Goal: Information Seeking & Learning: Learn about a topic

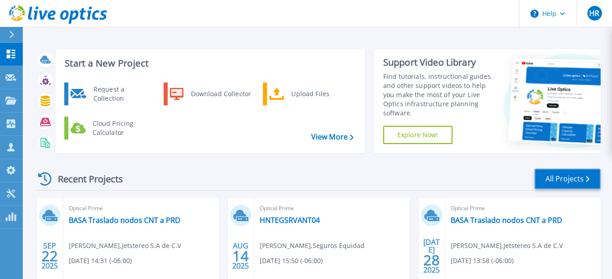
click at [564, 182] on link "All Projects" at bounding box center [568, 179] width 66 height 21
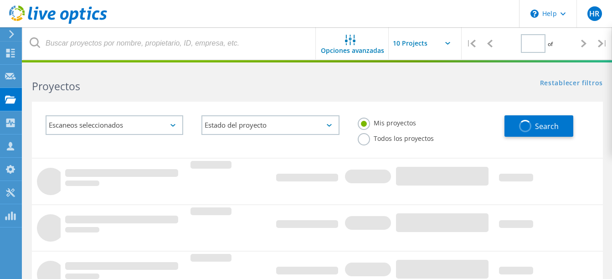
type input "1"
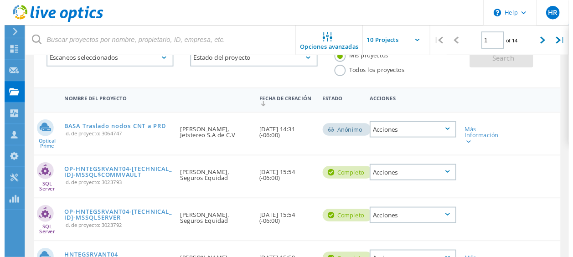
scroll to position [72, 0]
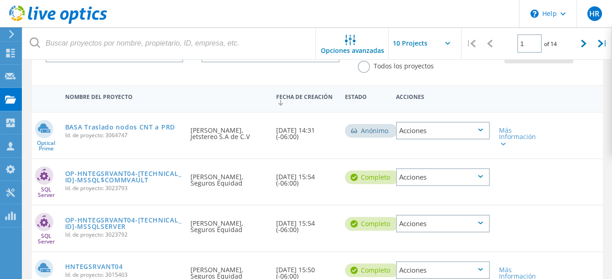
click at [310, 128] on div "Fecha de creación 09/22/2025, 14:31 (-06:00)" at bounding box center [306, 131] width 68 height 36
click at [130, 171] on link "OP-HNTEGSRVANT04-192.168.2.115-MSSQL$COMMVAULT" at bounding box center [123, 177] width 117 height 13
click at [101, 219] on link "OP-HNTEGSRVANT04-172.17.3.2-MSSQLSERVER" at bounding box center [123, 223] width 117 height 13
click at [93, 265] on link "HNTEGSRVANT04" at bounding box center [94, 267] width 58 height 6
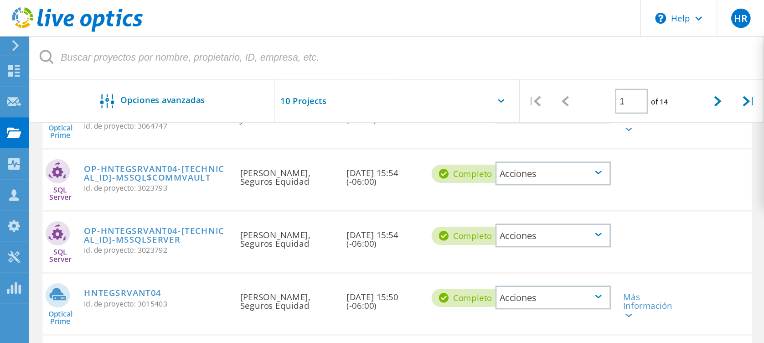
scroll to position [151, 0]
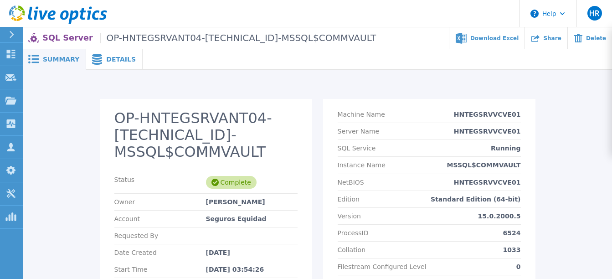
click at [366, 91] on div "OP-HNTEGSRVANT04-192.168.2.115-MSSQL$COMMVAULT Status Complete Owner Delis Flor…" at bounding box center [317, 221] width 589 height 303
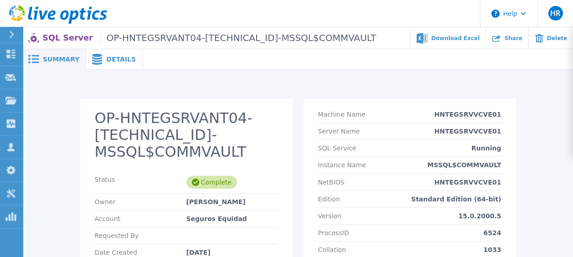
click at [106, 61] on span "Details" at bounding box center [121, 59] width 30 height 6
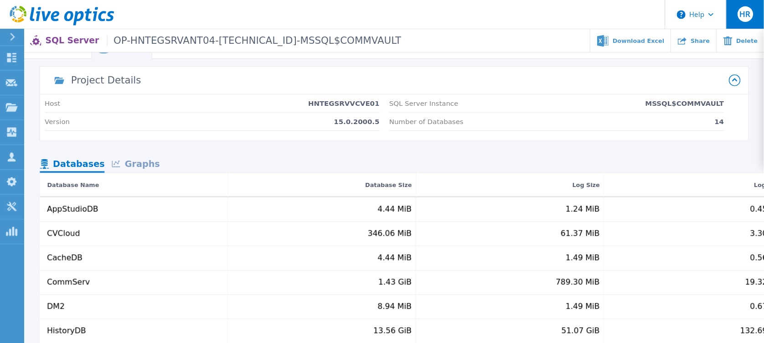
scroll to position [15, 0]
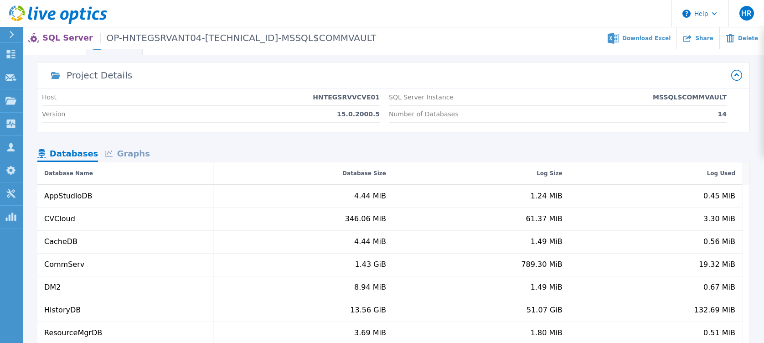
drag, startPoint x: 561, startPoint y: 1, endPoint x: 484, endPoint y: 65, distance: 100.0
click at [484, 65] on div "Project Details" at bounding box center [388, 75] width 687 height 22
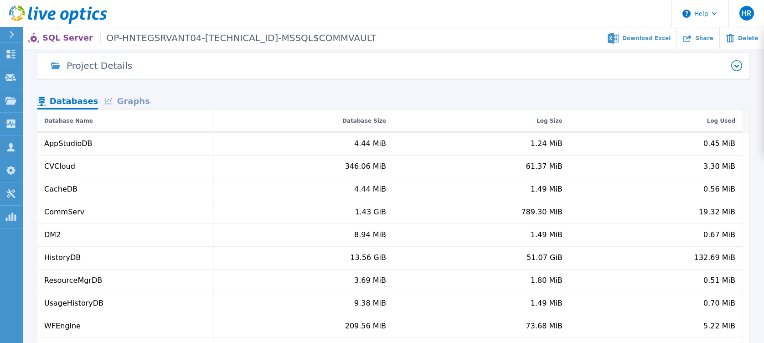
scroll to position [0, 0]
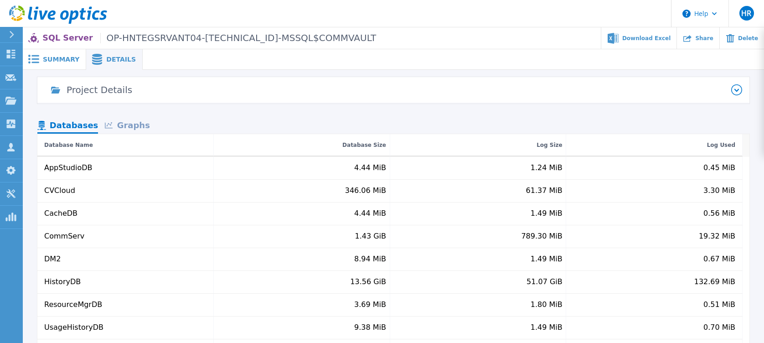
click at [612, 90] on icon at bounding box center [736, 89] width 11 height 11
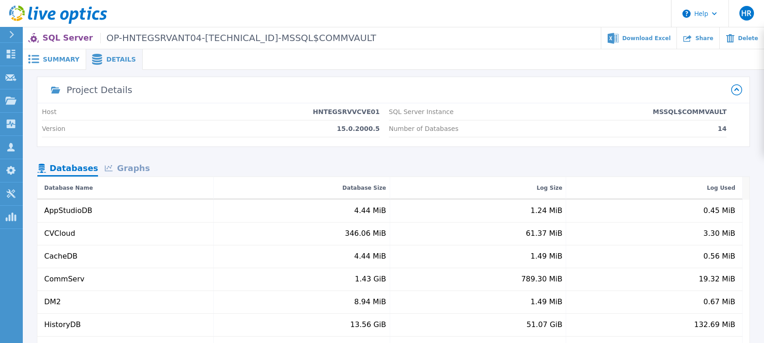
click at [62, 62] on span "Summary" at bounding box center [61, 59] width 36 height 6
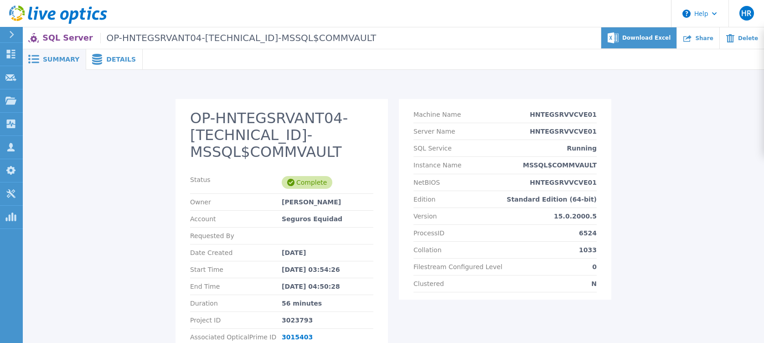
click at [612, 44] on div "Download Excel" at bounding box center [639, 37] width 76 height 21
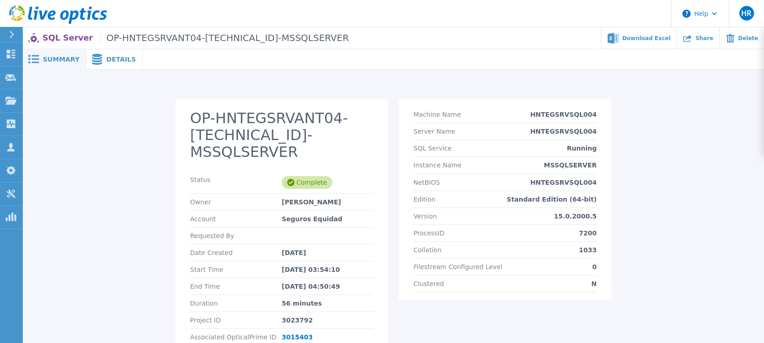
click at [119, 61] on span "Details" at bounding box center [121, 59] width 30 height 6
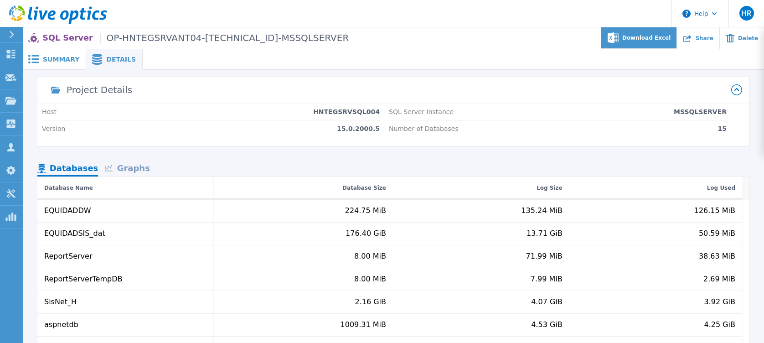
click at [612, 42] on div "Download Excel" at bounding box center [639, 37] width 76 height 21
click at [237, 154] on div "Project Details Host HNTEGSRVSQL004 Version 15.0.2000.5 SQL Server Instance MSS…" at bounding box center [393, 268] width 712 height 383
click at [66, 62] on span "Summary" at bounding box center [61, 59] width 36 height 6
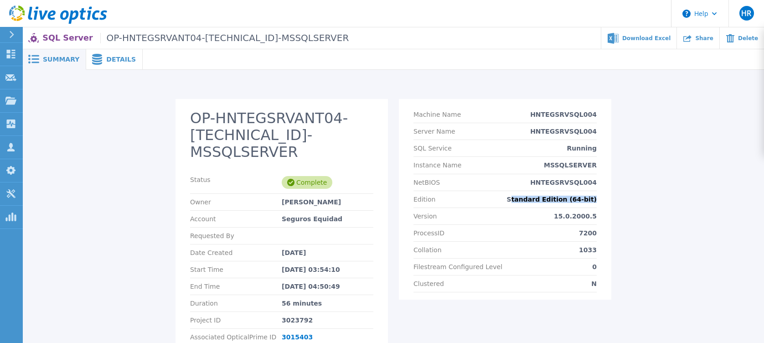
drag, startPoint x: 528, startPoint y: 199, endPoint x: 599, endPoint y: 196, distance: 70.7
click at [599, 196] on section "Machine Name HNTEGSRVSQL004 Server Name HNTEGSRVSQL004 SQL Service Running Inst…" at bounding box center [505, 199] width 212 height 201
drag, startPoint x: 599, startPoint y: 196, endPoint x: 597, endPoint y: 219, distance: 22.9
click at [597, 219] on section "Machine Name HNTEGSRVSQL004 Server Name HNTEGSRVSQL004 SQL Service Running Inst…" at bounding box center [505, 199] width 212 height 201
drag, startPoint x: 597, startPoint y: 219, endPoint x: 504, endPoint y: 233, distance: 93.7
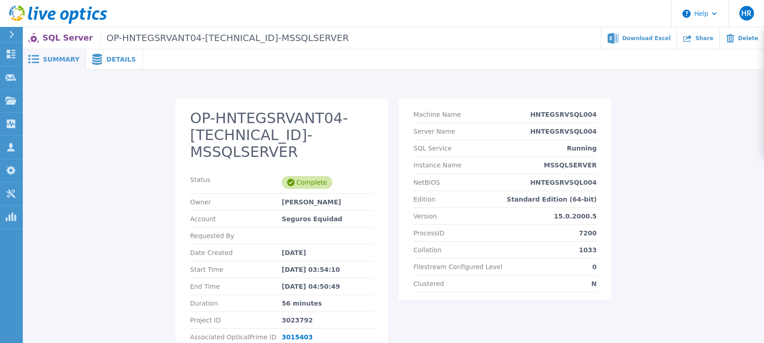
click at [504, 233] on div "ProcessID 7200" at bounding box center [504, 233] width 183 height 17
click at [117, 57] on span "Details" at bounding box center [121, 59] width 30 height 6
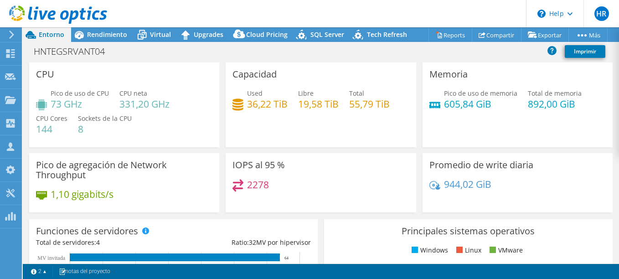
select select "USD"
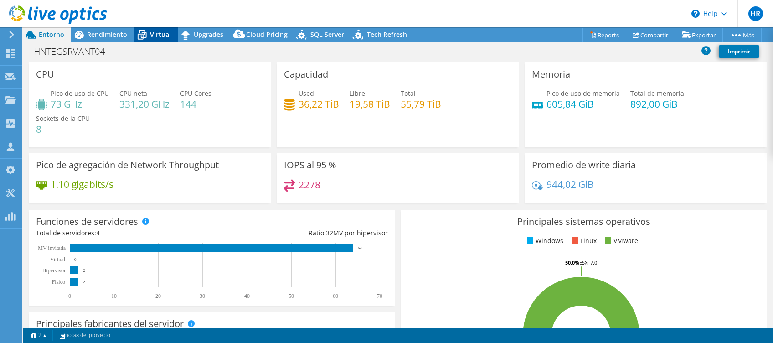
click at [145, 40] on icon at bounding box center [142, 35] width 16 height 16
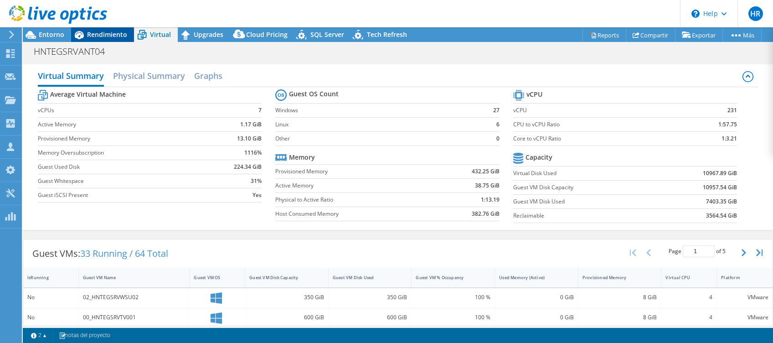
click at [110, 38] on span "Rendimiento" at bounding box center [107, 34] width 40 height 9
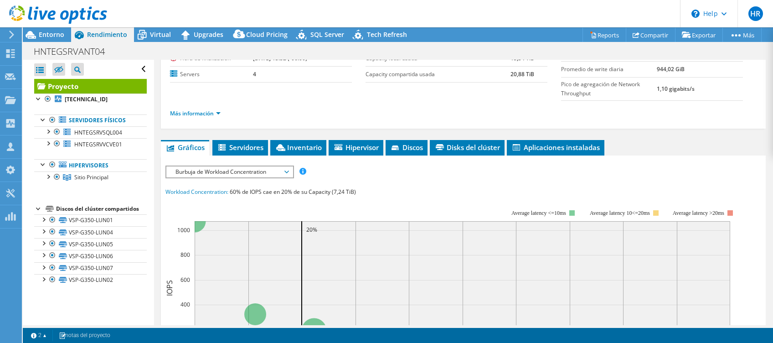
scroll to position [101, 0]
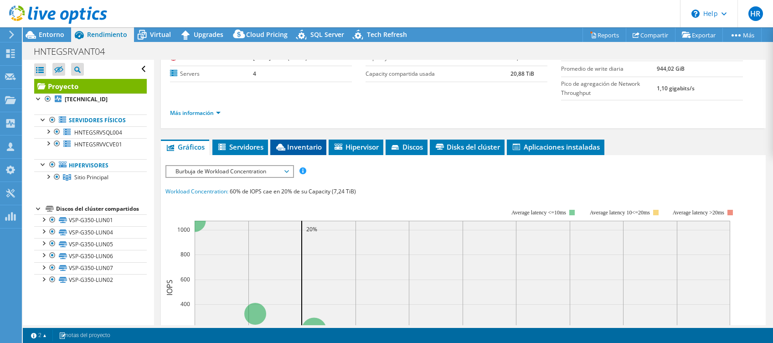
click at [312, 142] on span "Inventario" at bounding box center [298, 146] width 47 height 9
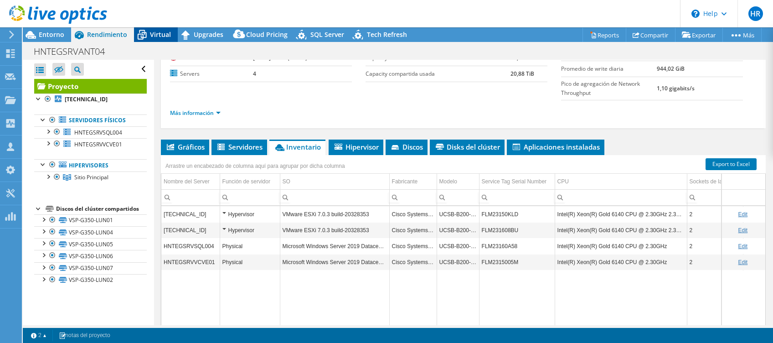
click at [155, 33] on span "Virtual" at bounding box center [160, 34] width 21 height 9
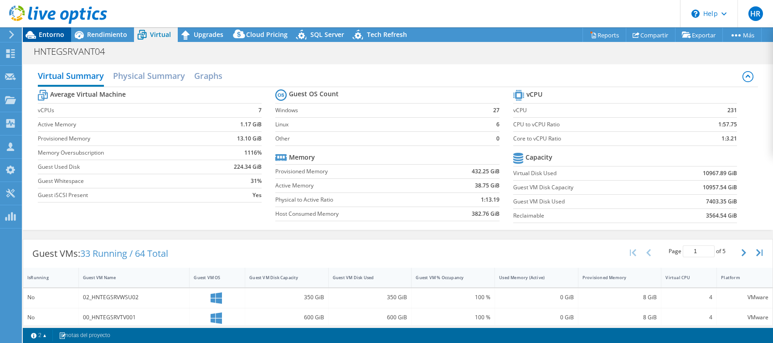
click at [51, 34] on span "Entorno" at bounding box center [52, 34] width 26 height 9
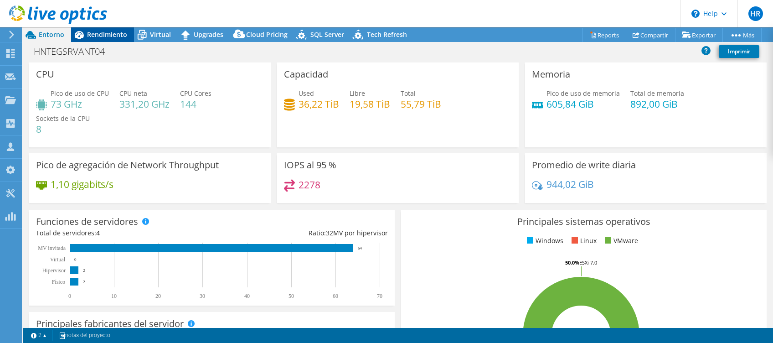
click at [112, 32] on span "Rendimiento" at bounding box center [107, 34] width 40 height 9
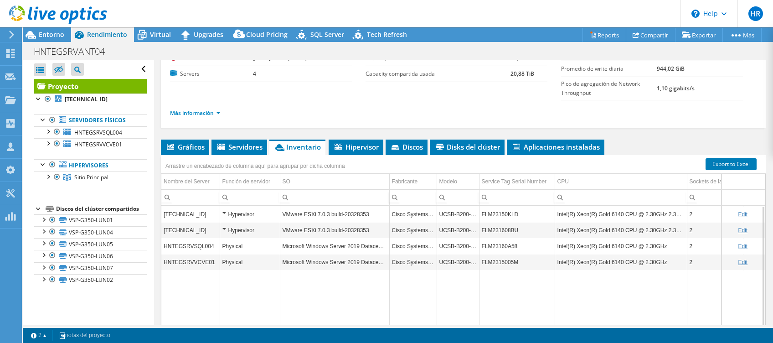
click at [265, 251] on td "Physical" at bounding box center [250, 246] width 60 height 16
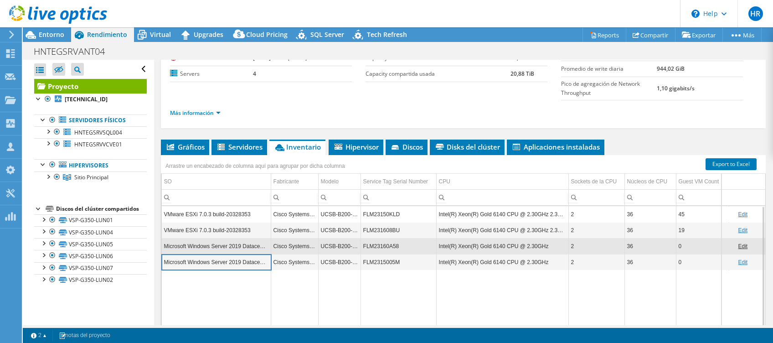
scroll to position [0, 0]
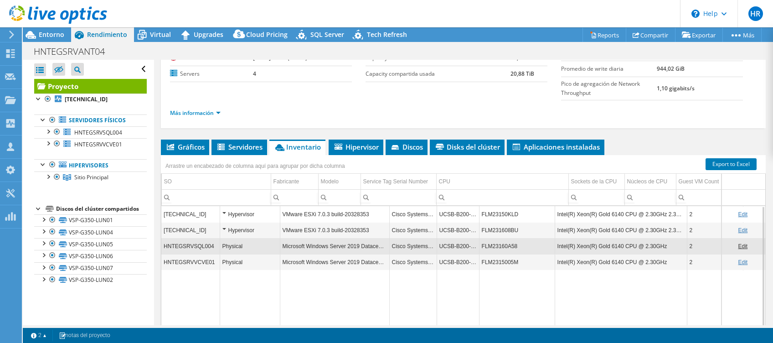
click at [37, 29] on div at bounding box center [53, 15] width 107 height 31
click at [56, 141] on div at bounding box center [56, 143] width 9 height 11
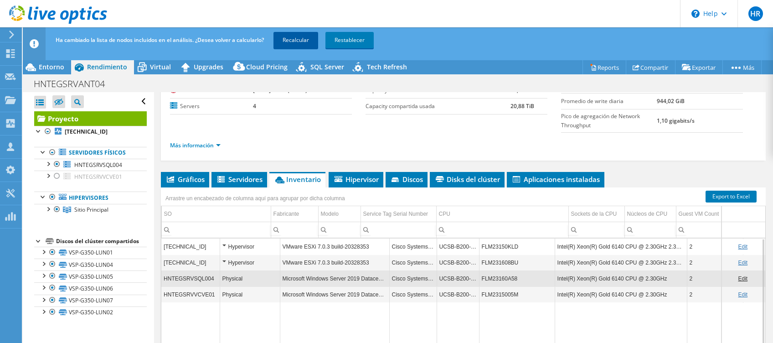
click at [302, 38] on link "Recalcular" at bounding box center [296, 40] width 45 height 16
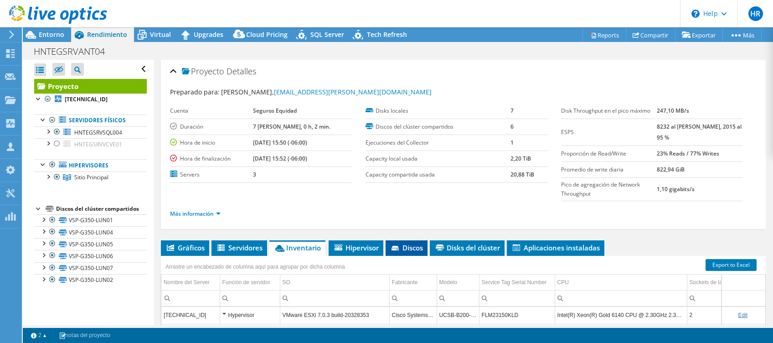
click at [417, 243] on span "Discos" at bounding box center [406, 247] width 33 height 9
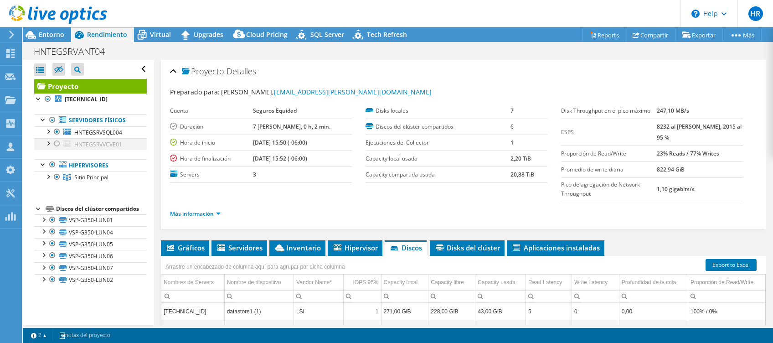
click at [57, 144] on div at bounding box center [56, 143] width 9 height 11
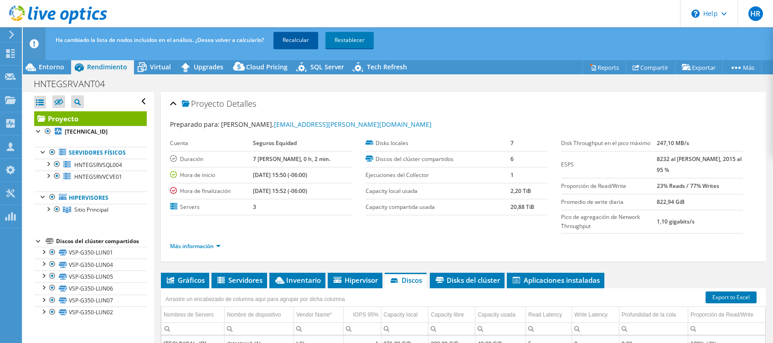
click at [289, 40] on link "Recalcular" at bounding box center [296, 40] width 45 height 16
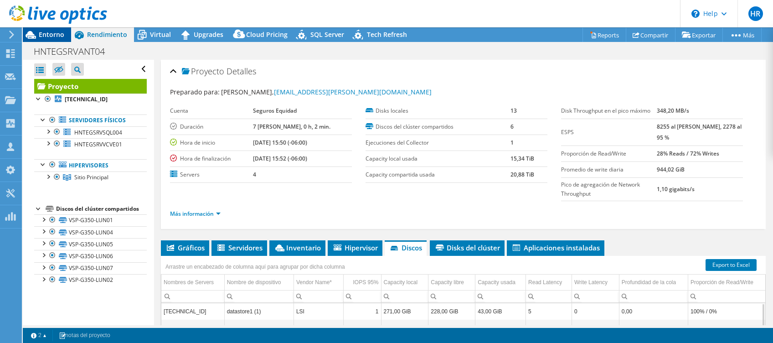
click at [59, 33] on span "Entorno" at bounding box center [52, 34] width 26 height 9
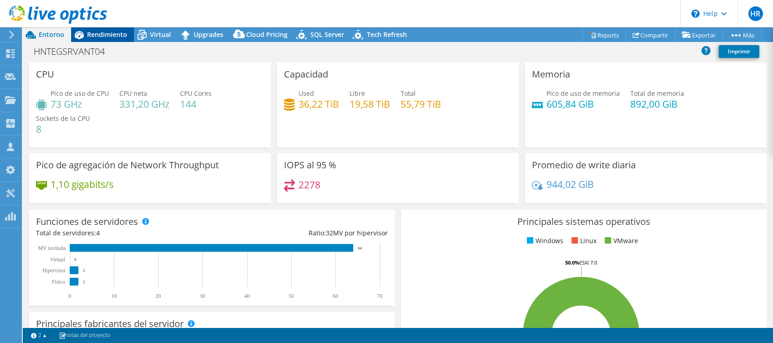
click at [112, 31] on span "Rendimiento" at bounding box center [107, 34] width 40 height 9
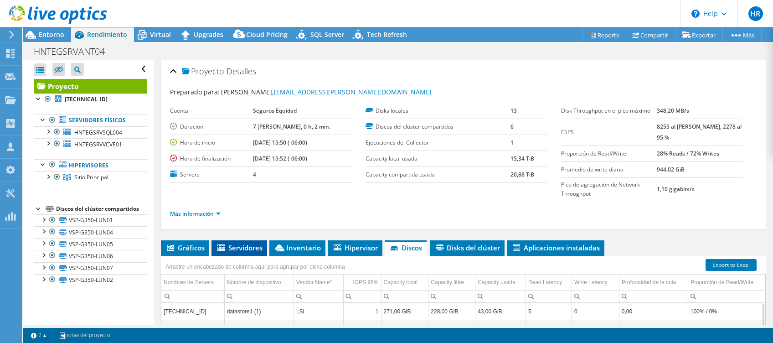
click at [229, 250] on span "Servidores" at bounding box center [239, 247] width 47 height 9
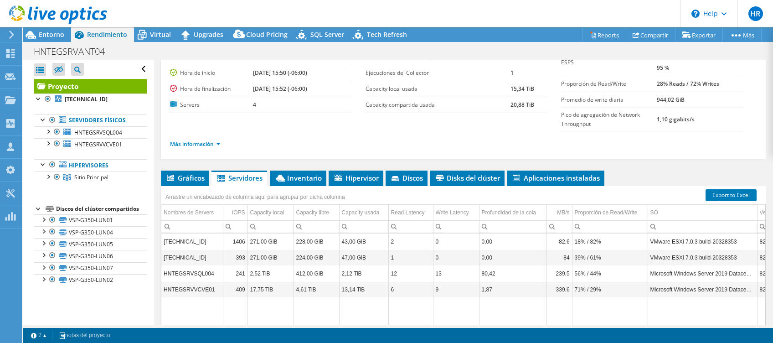
scroll to position [70, 0]
click at [306, 173] on span "Inventario" at bounding box center [298, 177] width 47 height 9
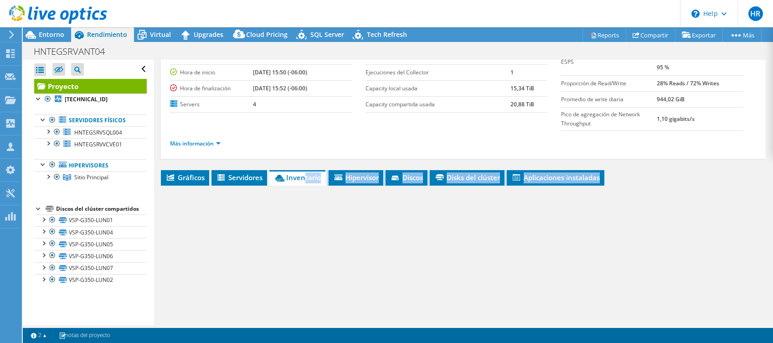
drag, startPoint x: 306, startPoint y: 173, endPoint x: 504, endPoint y: 253, distance: 213.5
click at [504, 253] on div "Gráficos Servidores Inventario Hipervisor Discos Disks del clúster ESPS" at bounding box center [463, 284] width 605 height 228
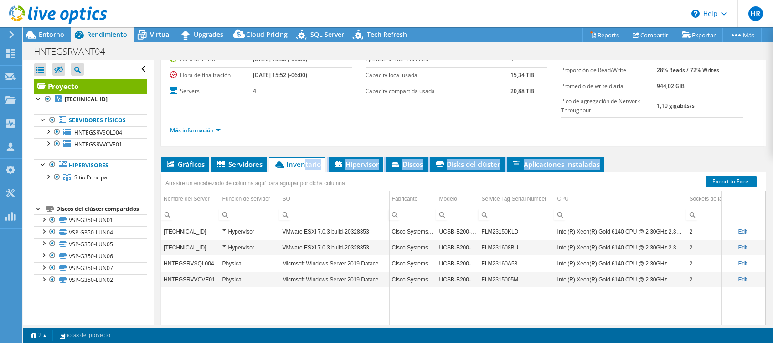
scroll to position [84, 0]
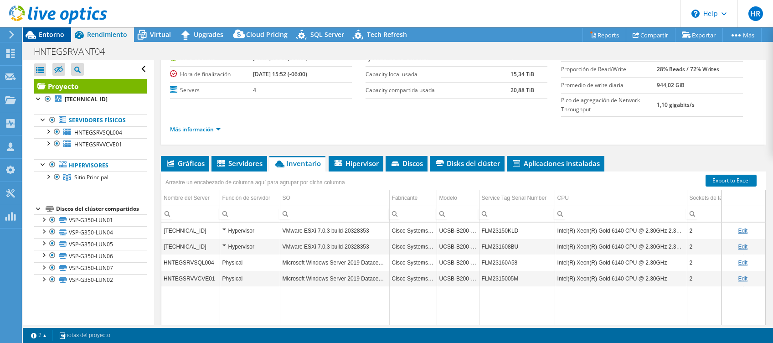
click at [47, 31] on span "Entorno" at bounding box center [52, 34] width 26 height 9
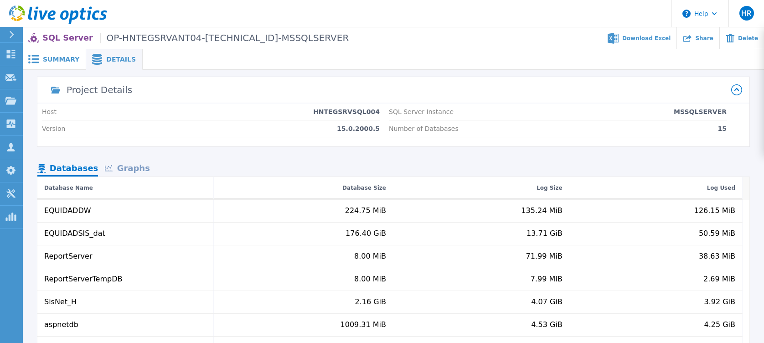
click at [473, 154] on div "Project Details Host HNTEGSRVSQL004 Version 15.0.2000.5 SQL Server Instance MSS…" at bounding box center [393, 268] width 712 height 383
drag, startPoint x: 473, startPoint y: 154, endPoint x: 406, endPoint y: 148, distance: 67.7
click at [406, 148] on div "Project Details Host HNTEGSRVSQL004 Version 15.0.2000.5 SQL Server Instance MSS…" at bounding box center [393, 268] width 712 height 383
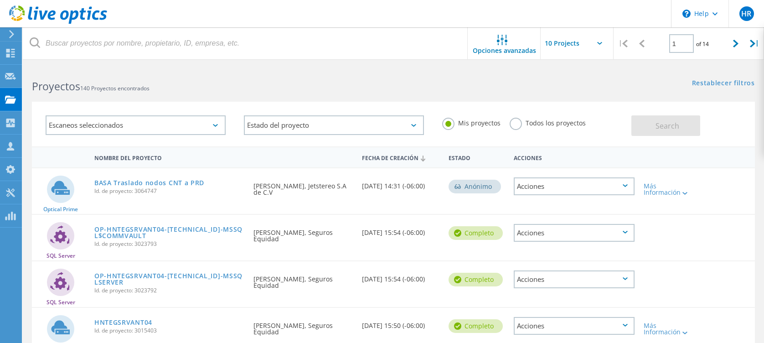
scroll to position [151, 0]
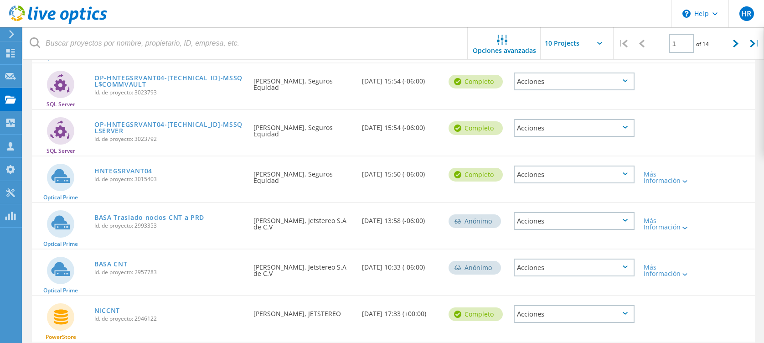
click at [138, 171] on link "HNTEGSRVANT04" at bounding box center [123, 171] width 58 height 6
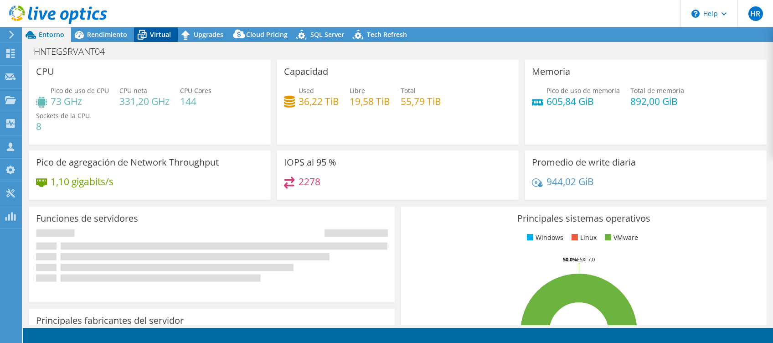
select select "USD"
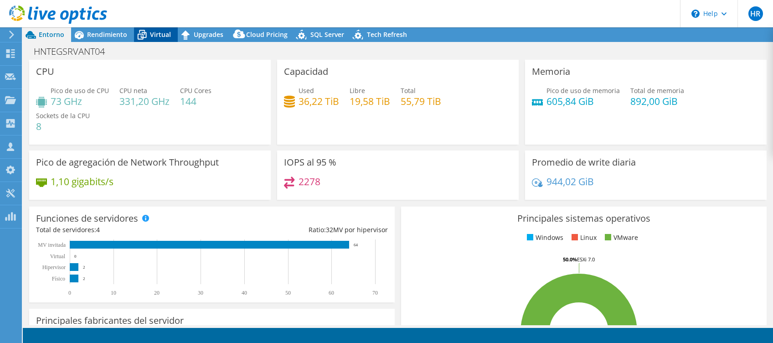
click at [158, 29] on div "Virtual" at bounding box center [156, 34] width 44 height 15
